Goal: Navigation & Orientation: Find specific page/section

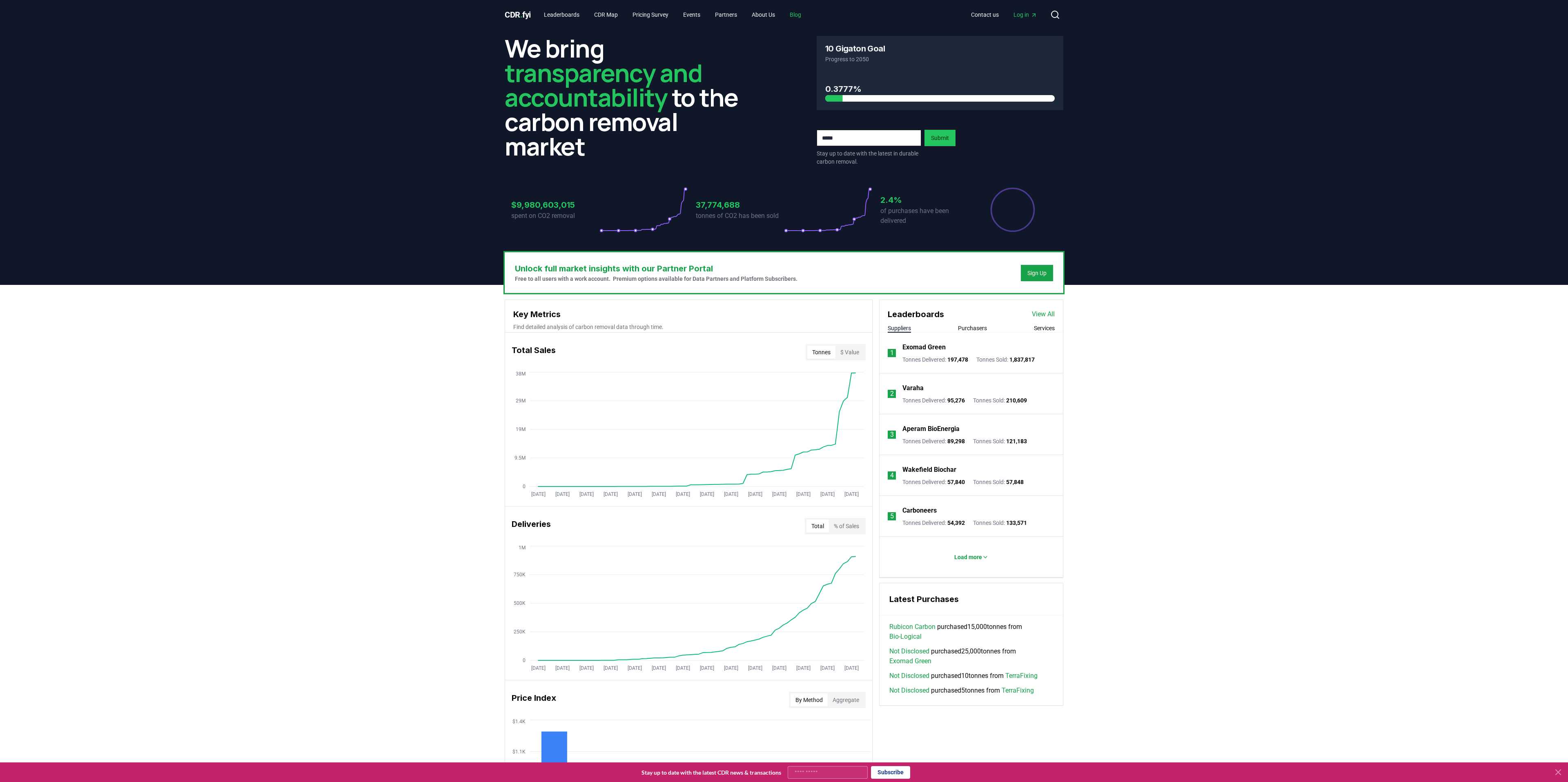
click at [806, 17] on link "Blog" at bounding box center [796, 15] width 24 height 15
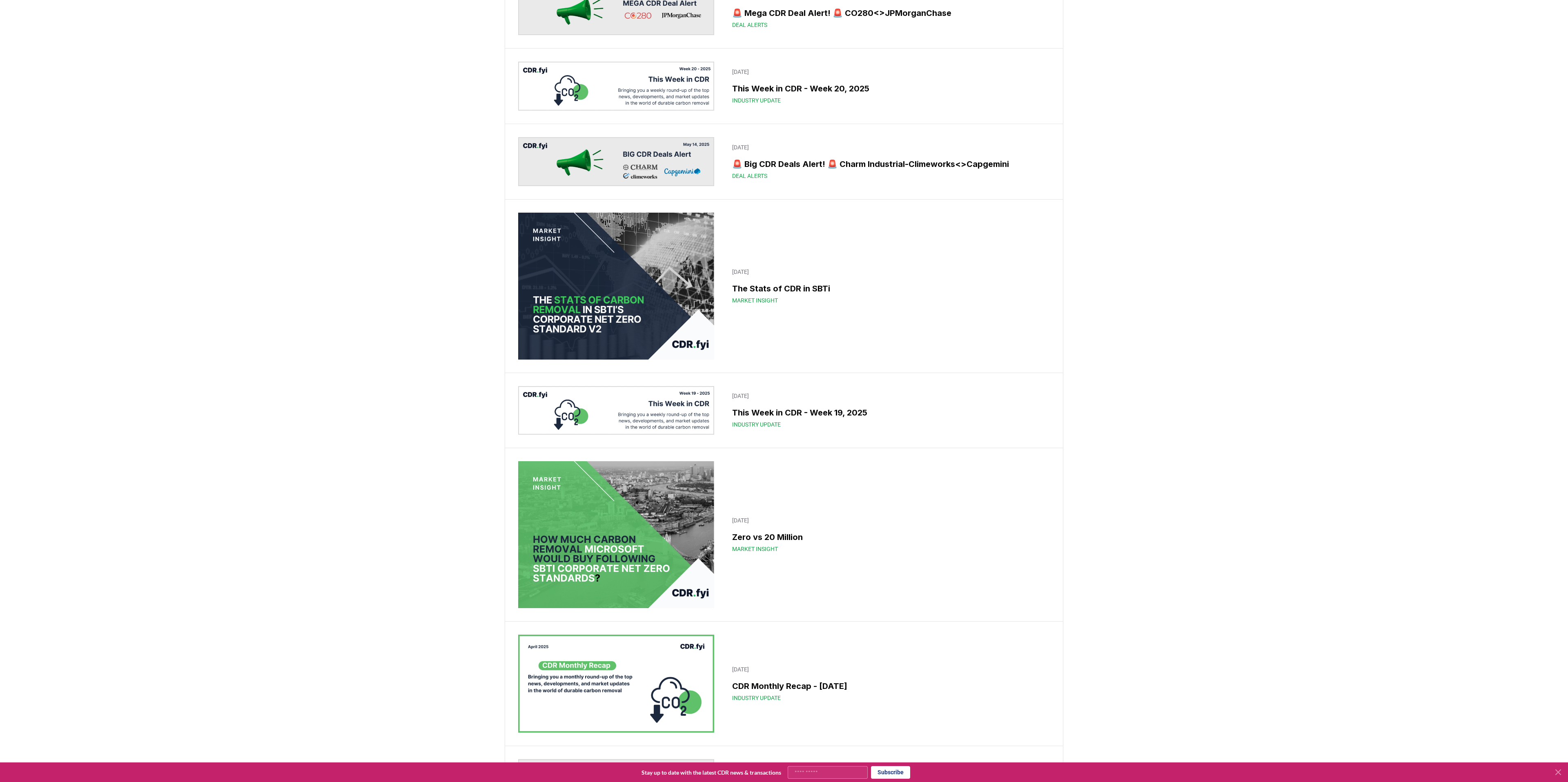
scroll to position [2074, 0]
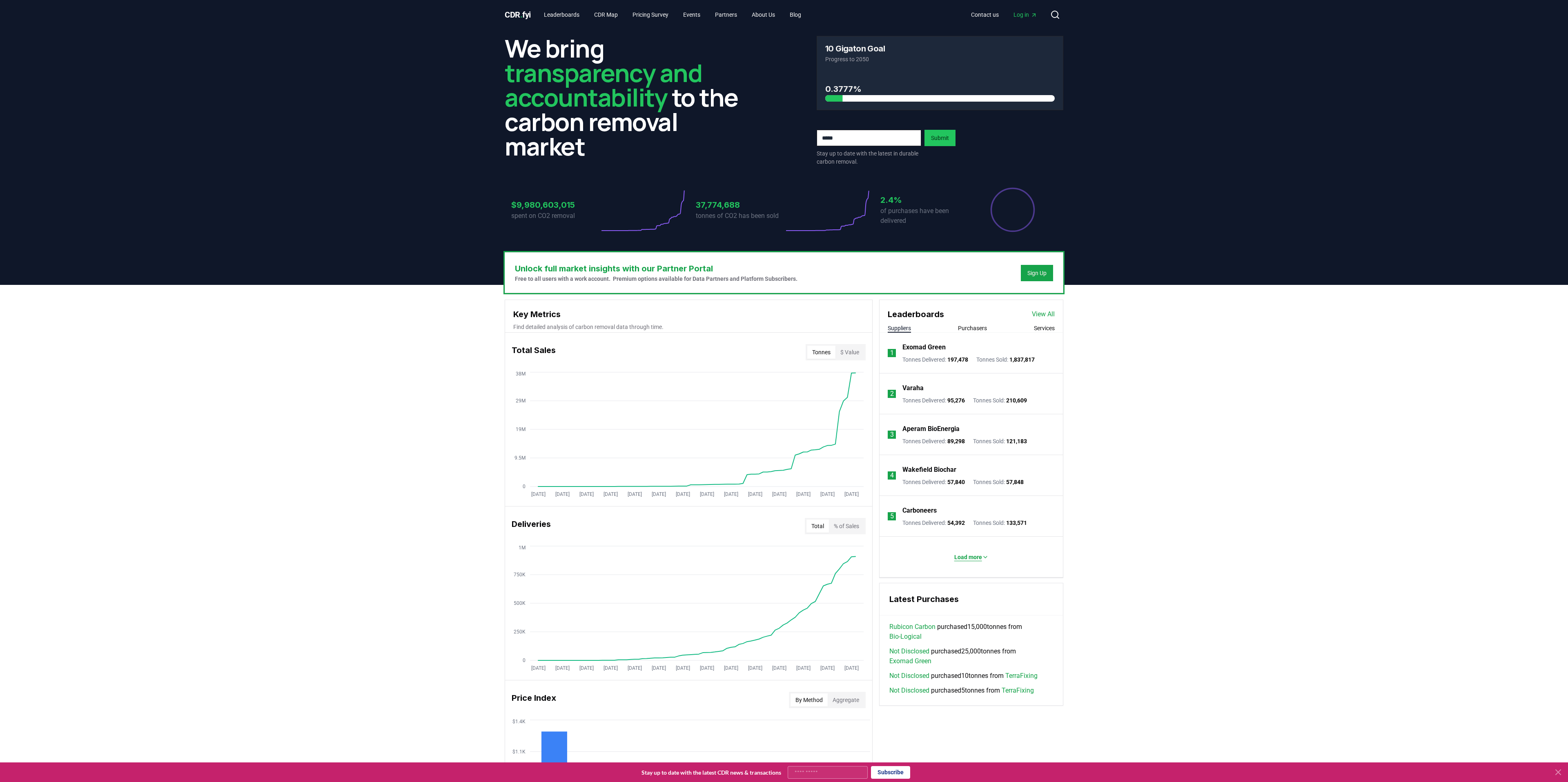
click at [966, 559] on p "Load more" at bounding box center [968, 557] width 28 height 8
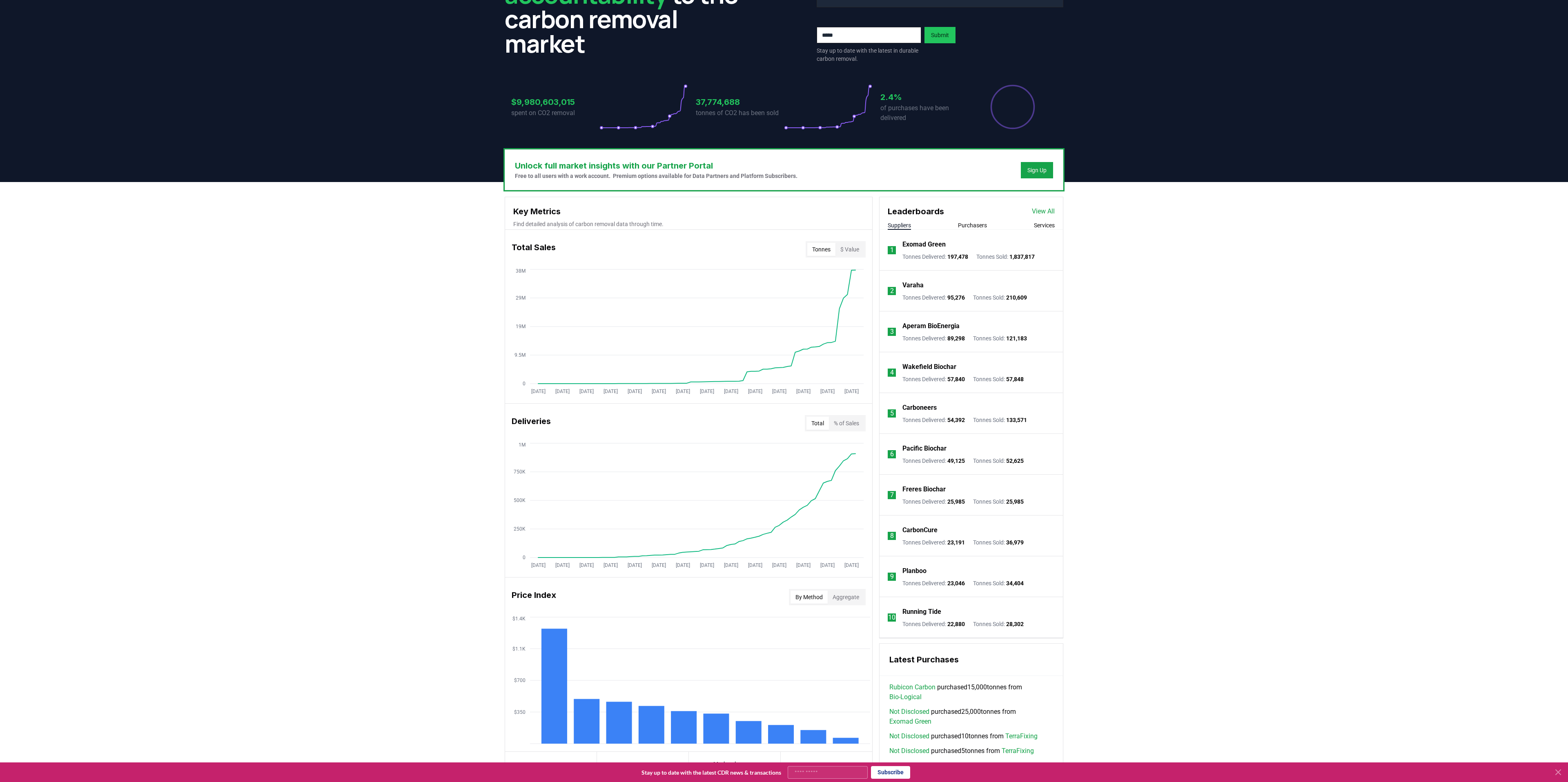
scroll to position [103, 0]
